Goal: Transaction & Acquisition: Purchase product/service

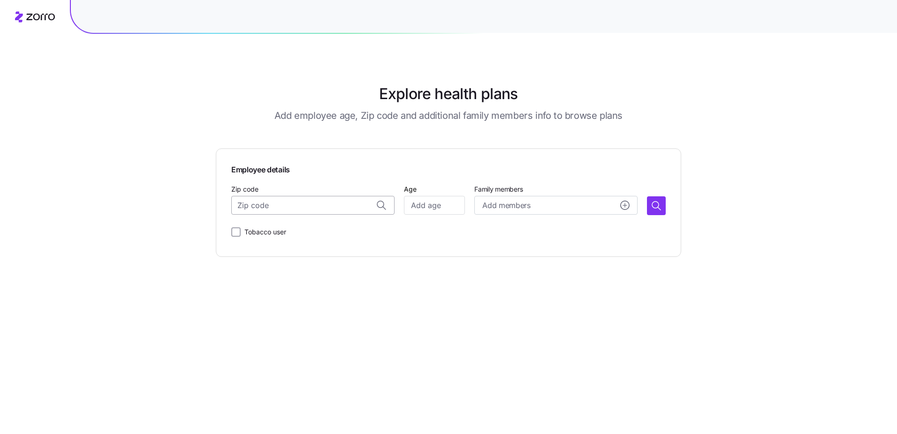
click at [341, 209] on input "Zip code" at bounding box center [312, 205] width 163 height 19
type input "56308"
click at [432, 204] on input "Age" at bounding box center [434, 205] width 61 height 19
type input "45"
click at [496, 203] on span "Add members" at bounding box center [506, 205] width 48 height 12
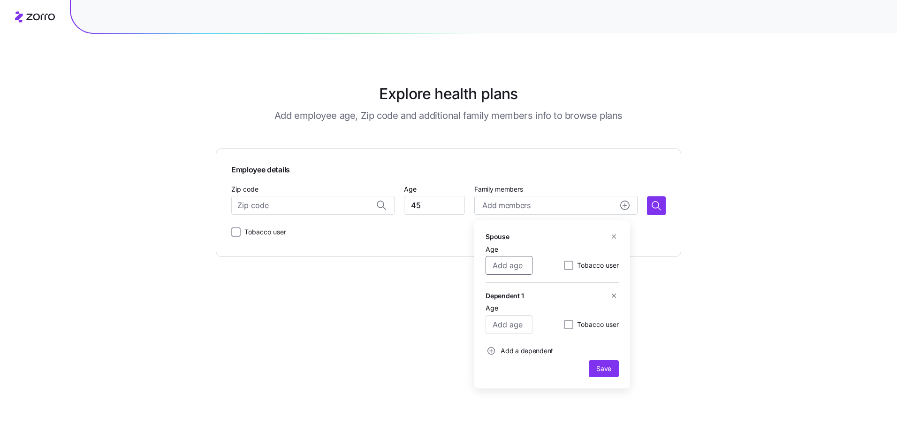
click at [507, 271] on input "Age" at bounding box center [509, 265] width 47 height 19
type input "45"
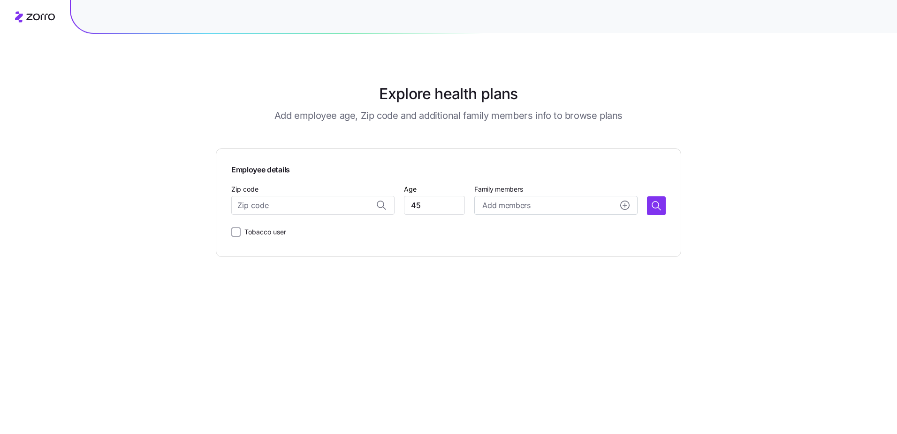
click at [804, 280] on div "Explore health plans Add employee age, Zip code and additional family members i…" at bounding box center [448, 217] width 897 height 434
